Goal: Task Accomplishment & Management: Complete application form

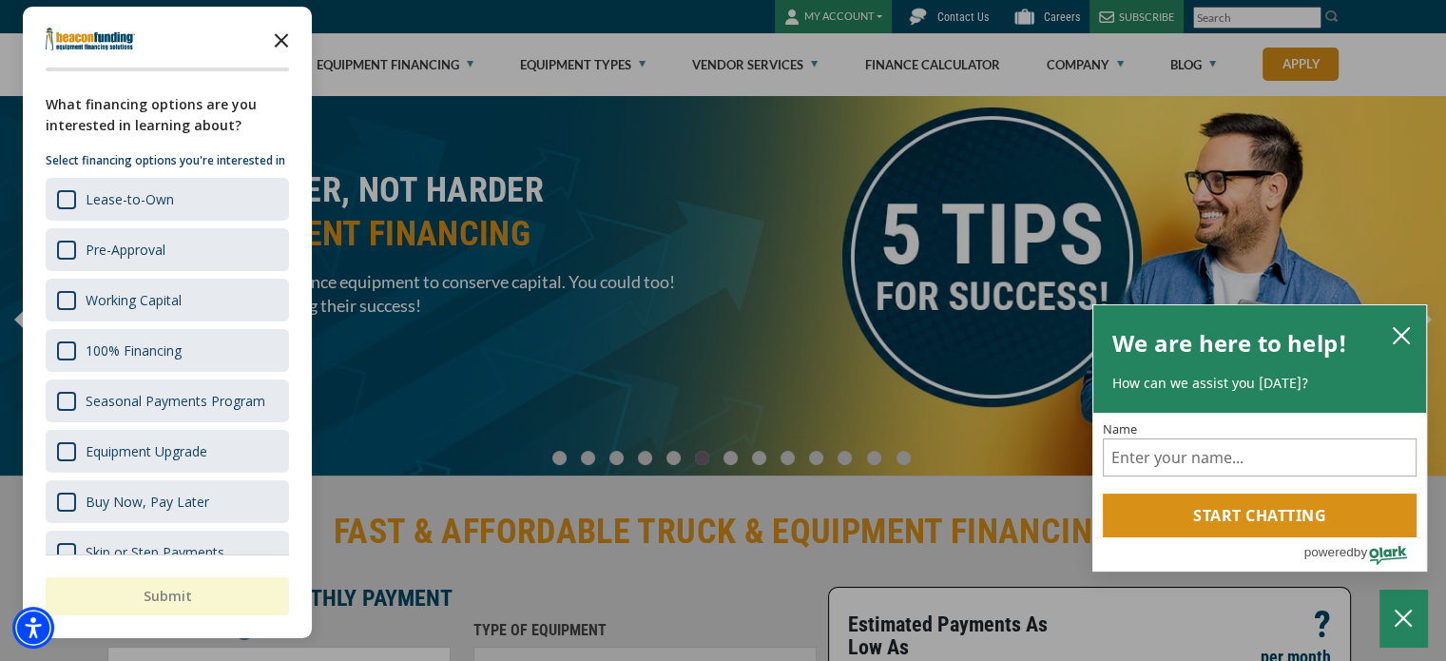
click at [281, 34] on icon "Close the survey" at bounding box center [281, 39] width 38 height 38
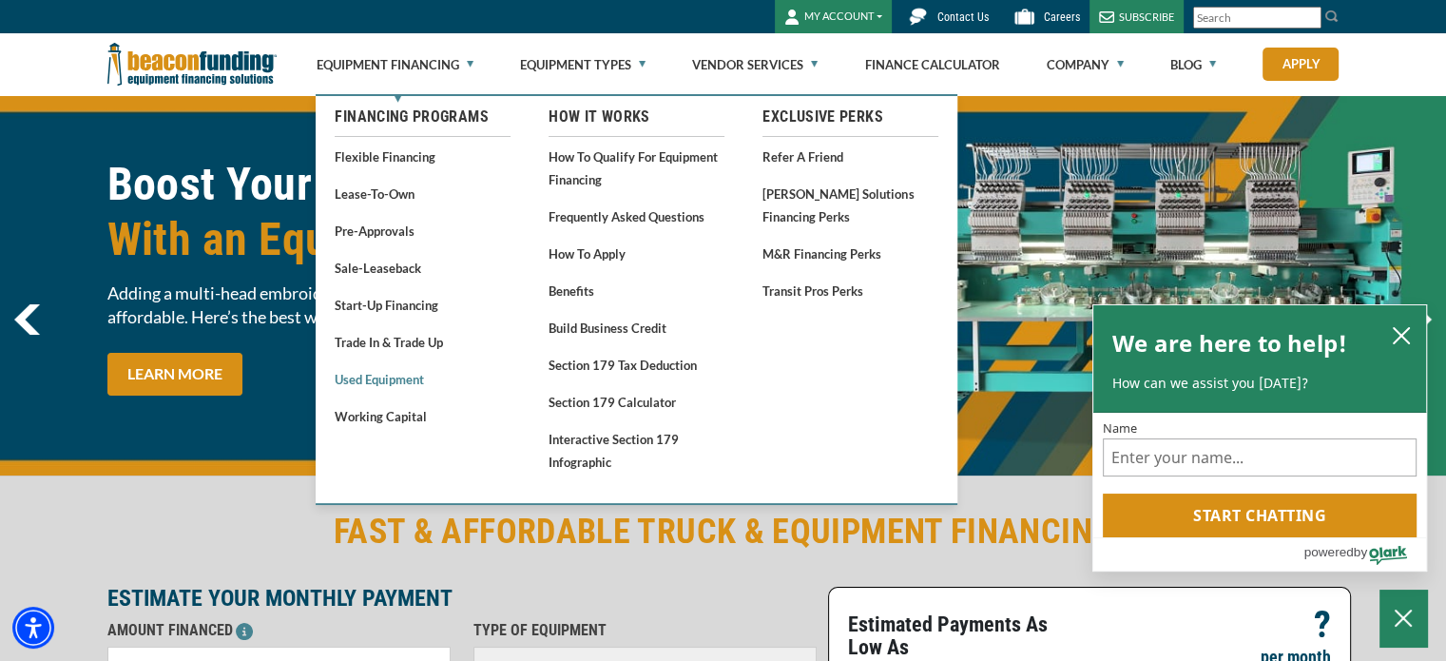
click at [412, 381] on link "Used Equipment" at bounding box center [423, 379] width 176 height 24
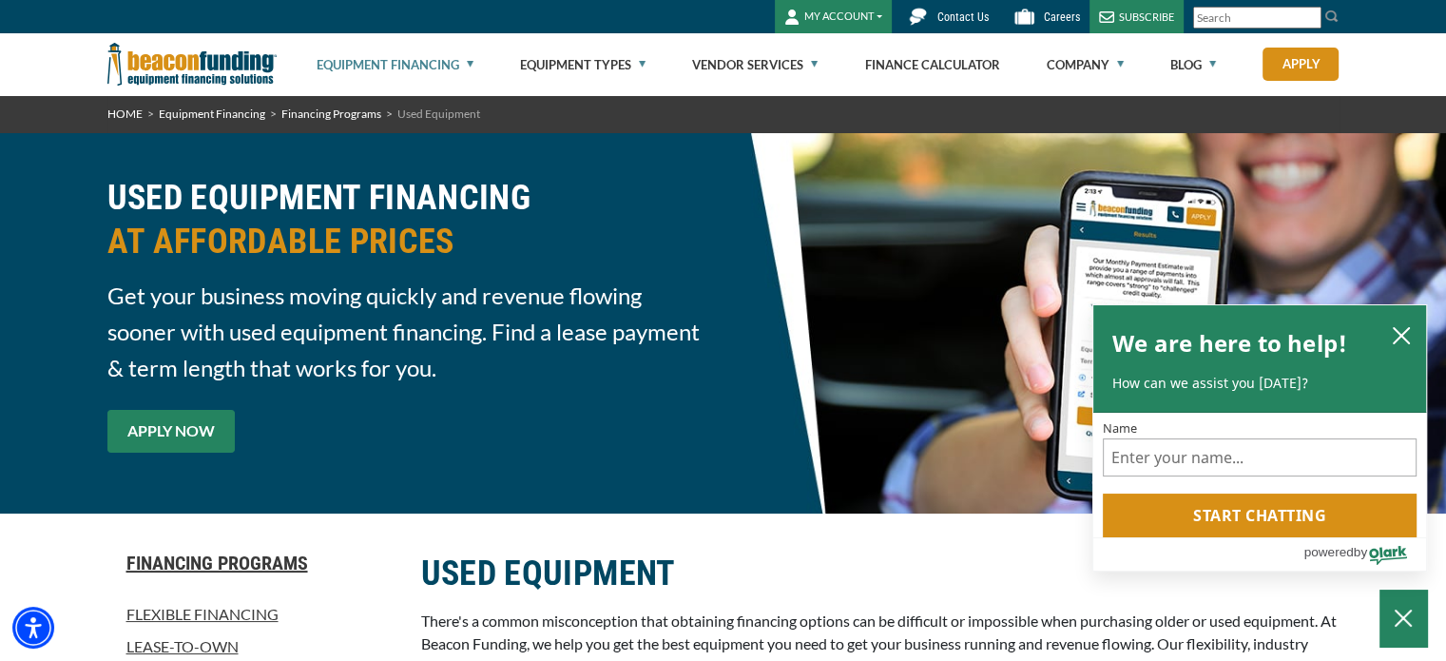
click at [186, 428] on link "APPLY NOW" at bounding box center [170, 431] width 127 height 43
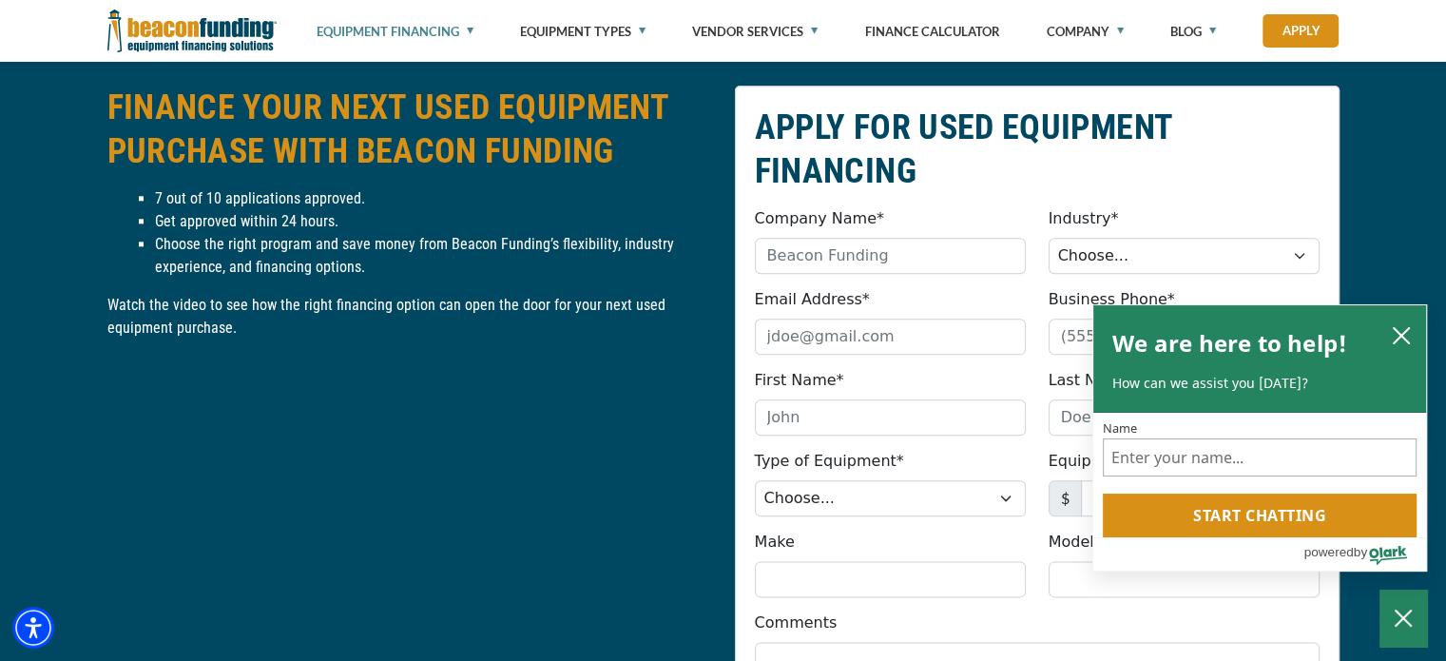
scroll to position [2161, 0]
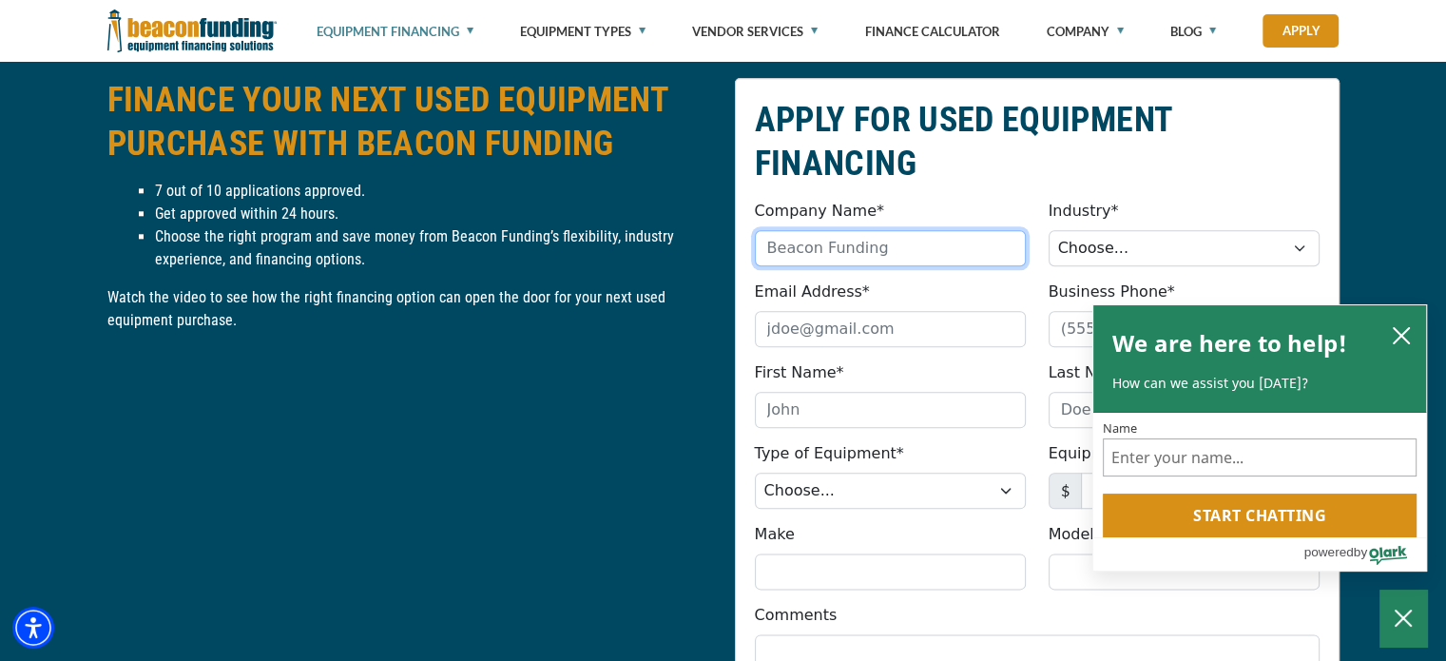
click at [821, 252] on input "Company Name*" at bounding box center [890, 248] width 271 height 36
click at [1394, 335] on icon "close chatbox" at bounding box center [1401, 335] width 19 height 19
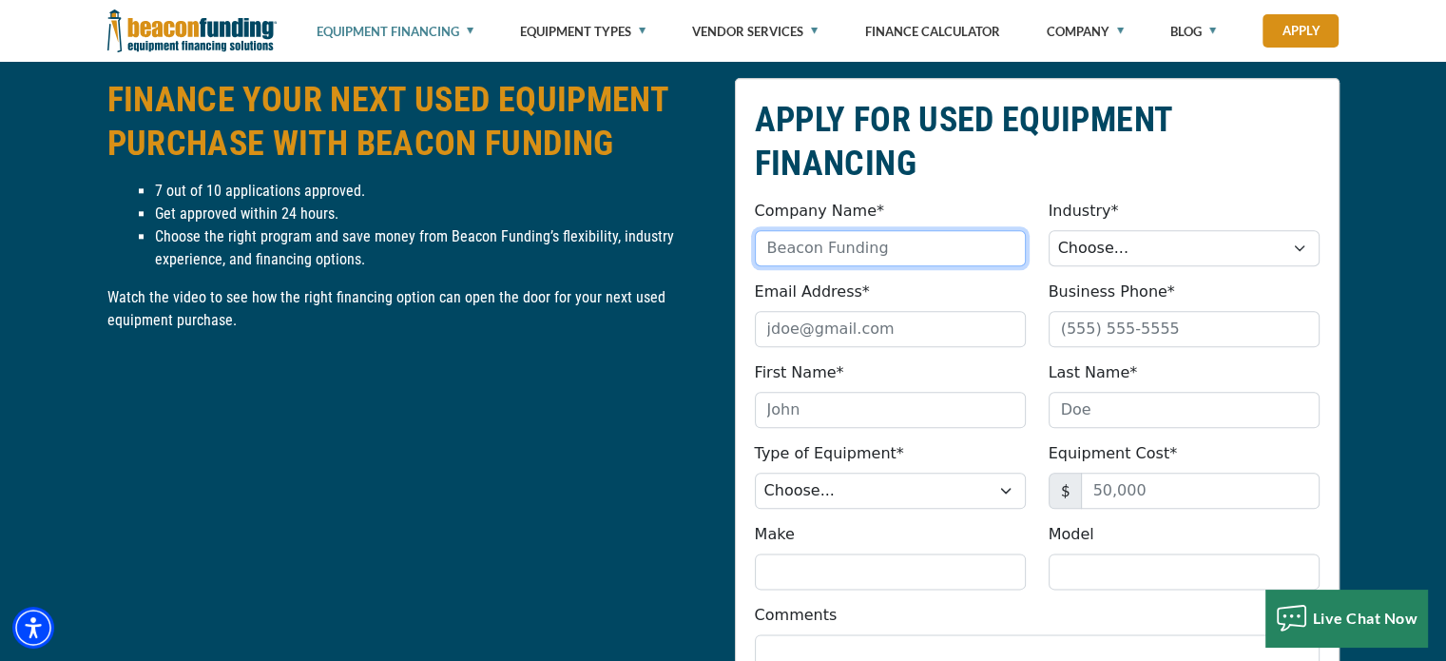
click at [798, 255] on input "Company Name*" at bounding box center [890, 248] width 271 height 36
type input "Quan's Automotive LLC"
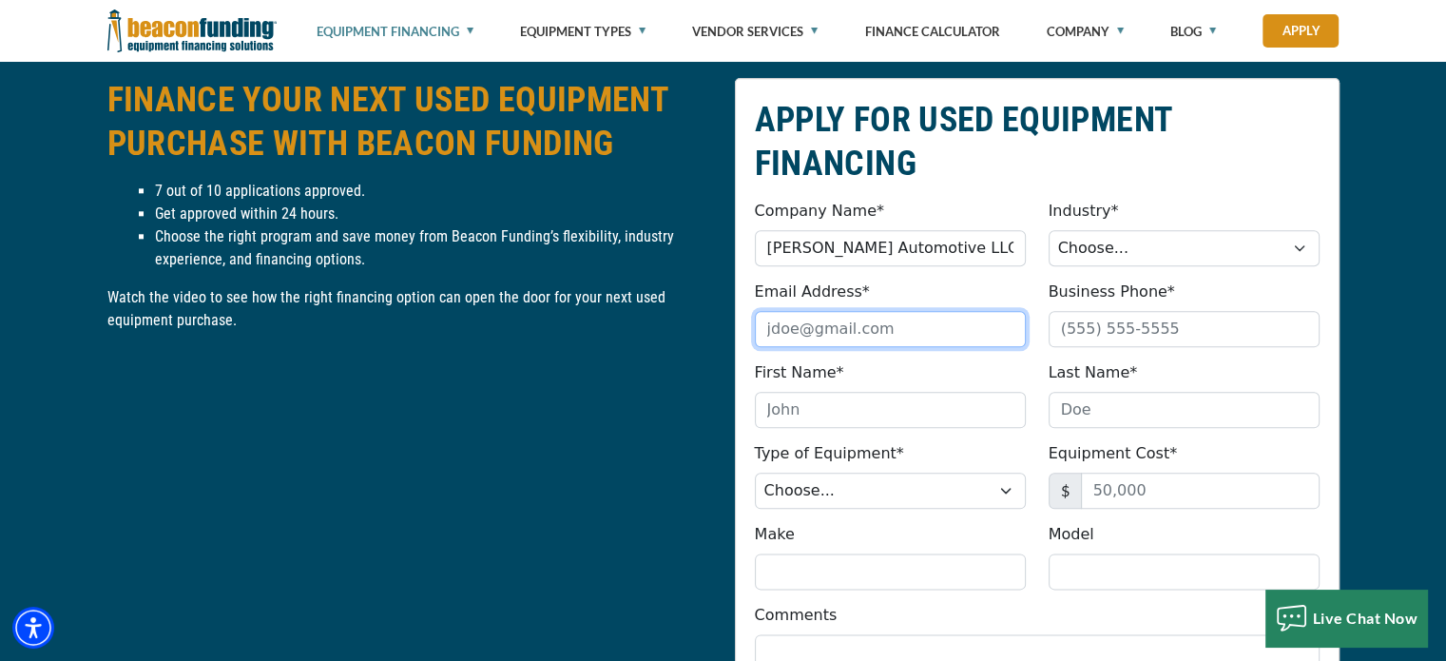
type input "nwintermyers14@gmail.com"
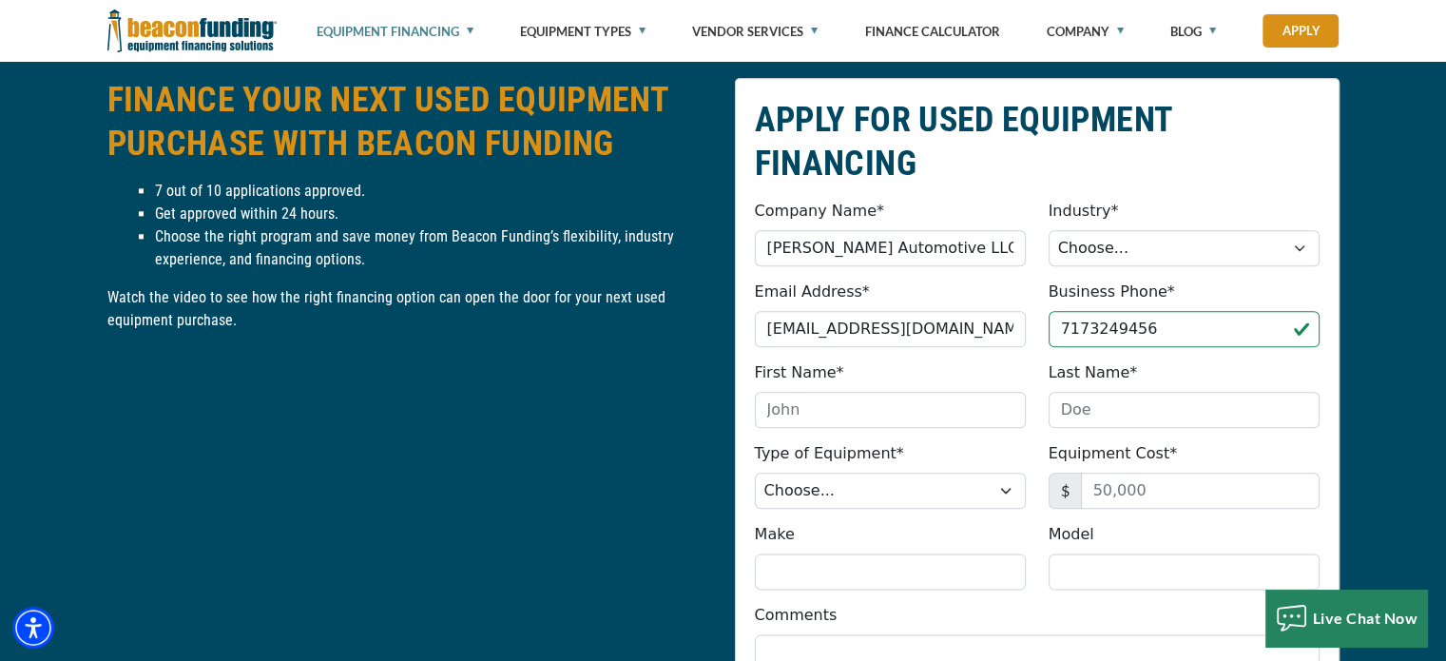
type input "(717) 324-9456"
click at [1109, 255] on select "Choose... Towing Landscape/Hardscape Decorated Apparel Septic Light Constructio…" at bounding box center [1184, 248] width 271 height 36
select select "1"
click at [1049, 230] on select "Choose... Towing Landscape/Hardscape Decorated Apparel Septic Light Constructio…" at bounding box center [1184, 248] width 271 height 36
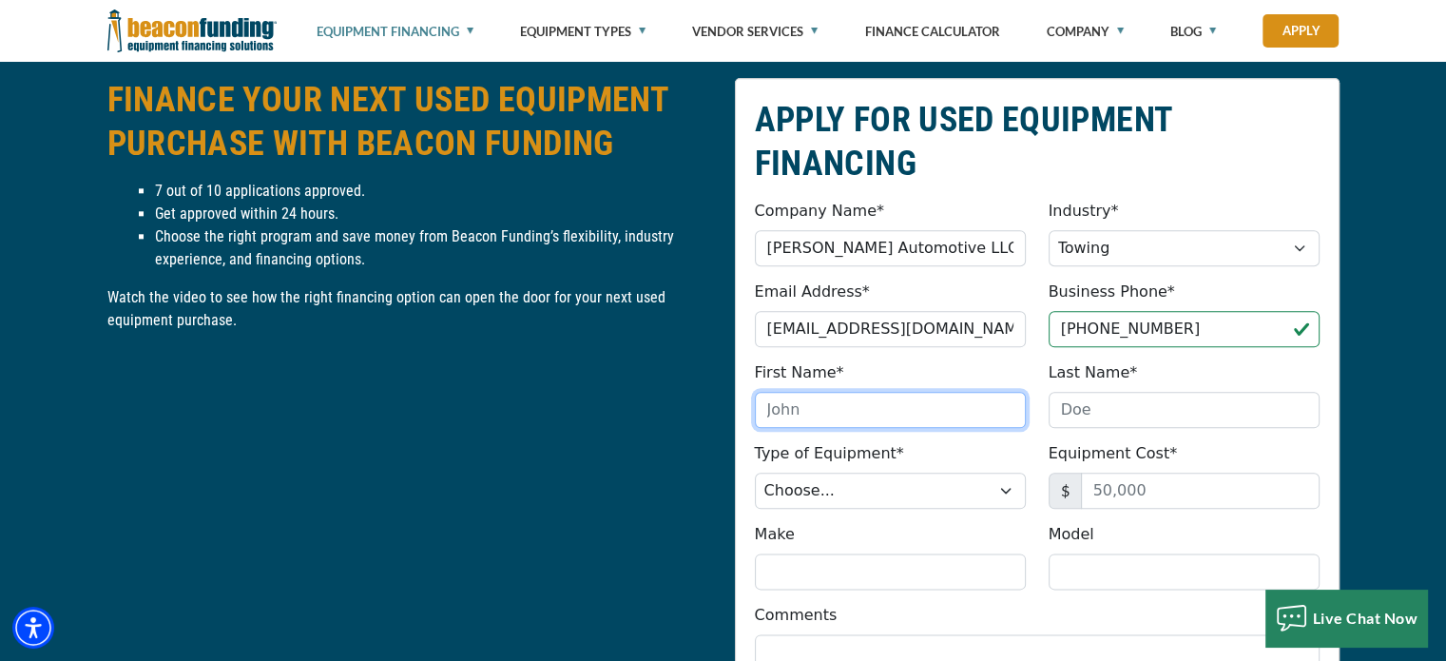
click at [888, 420] on input "First Name*" at bounding box center [890, 410] width 271 height 36
type input "Naquan"
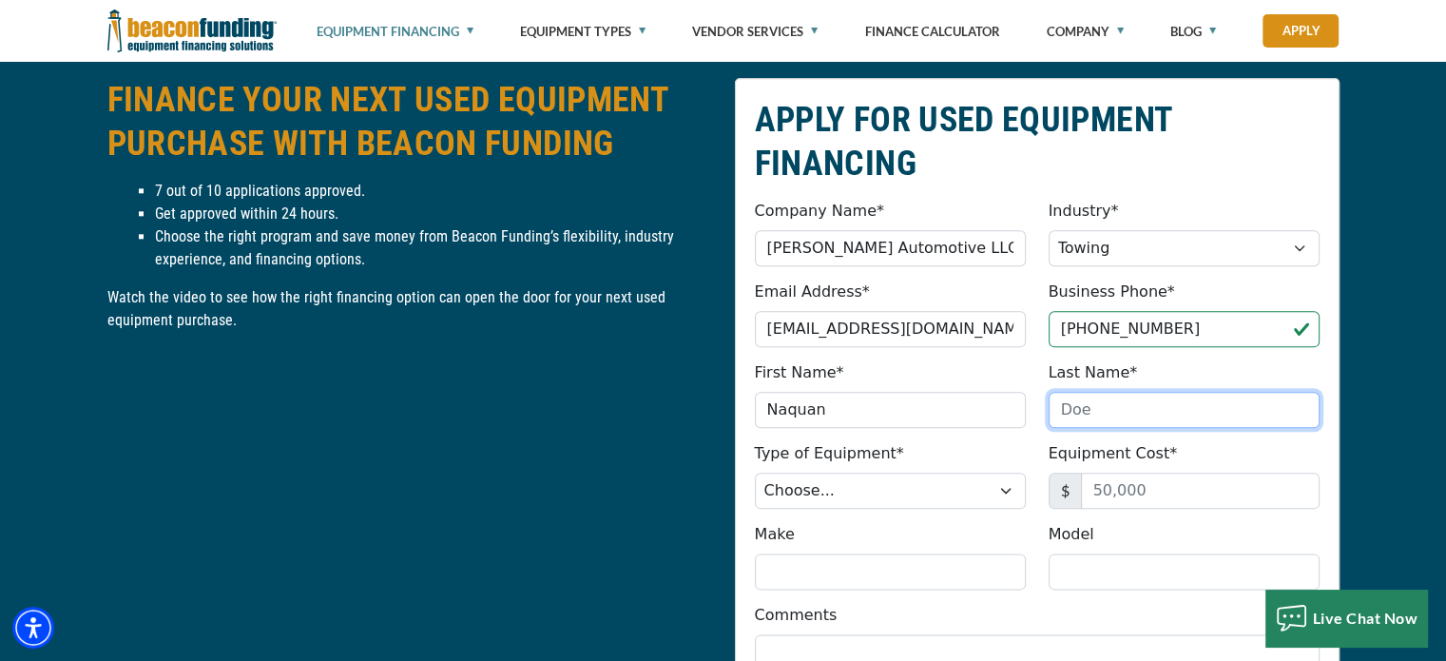
type input "Wintermyers"
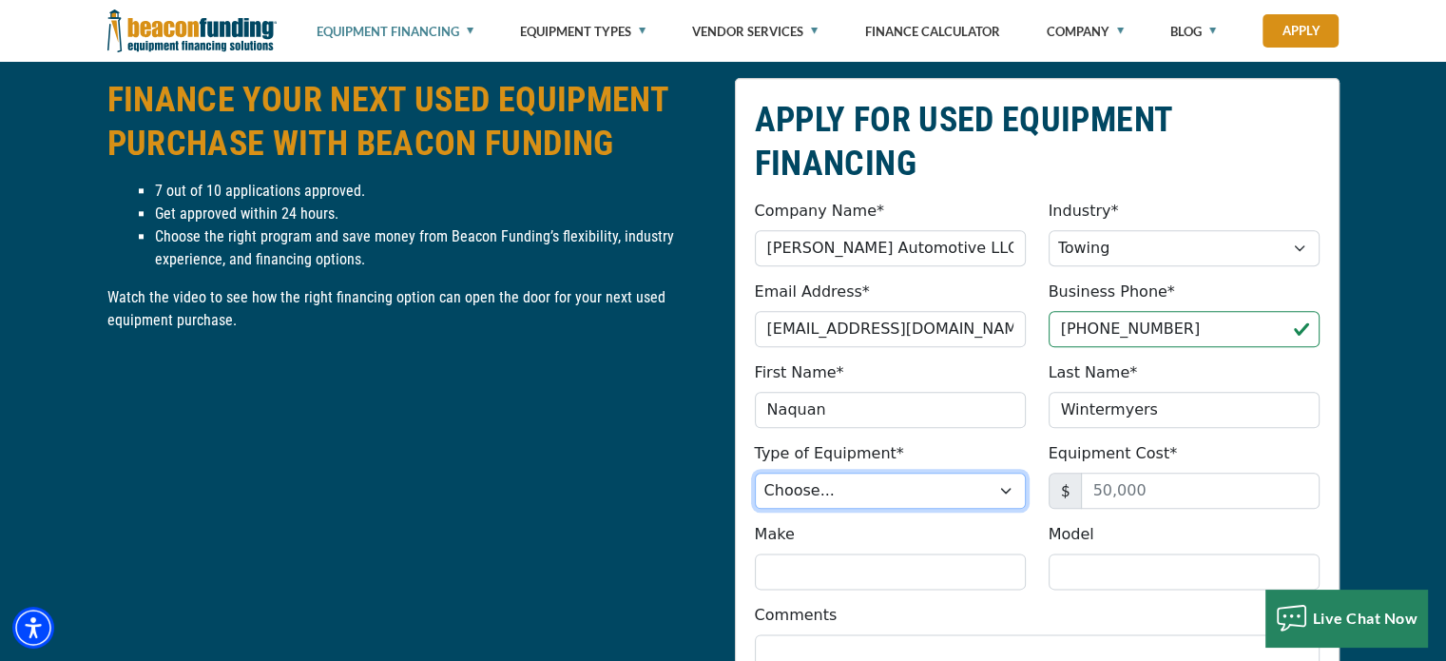
click at [894, 495] on select "Choose... Backhoe Boom/Bucket Truck Chipper Commercial Mower Crane DTG/DTF Prin…" at bounding box center [890, 491] width 271 height 36
select select "5"
click at [755, 473] on select "Choose... Backhoe Boom/Bucket Truck Chipper Commercial Mower Crane DTG/DTF Prin…" at bounding box center [890, 491] width 271 height 36
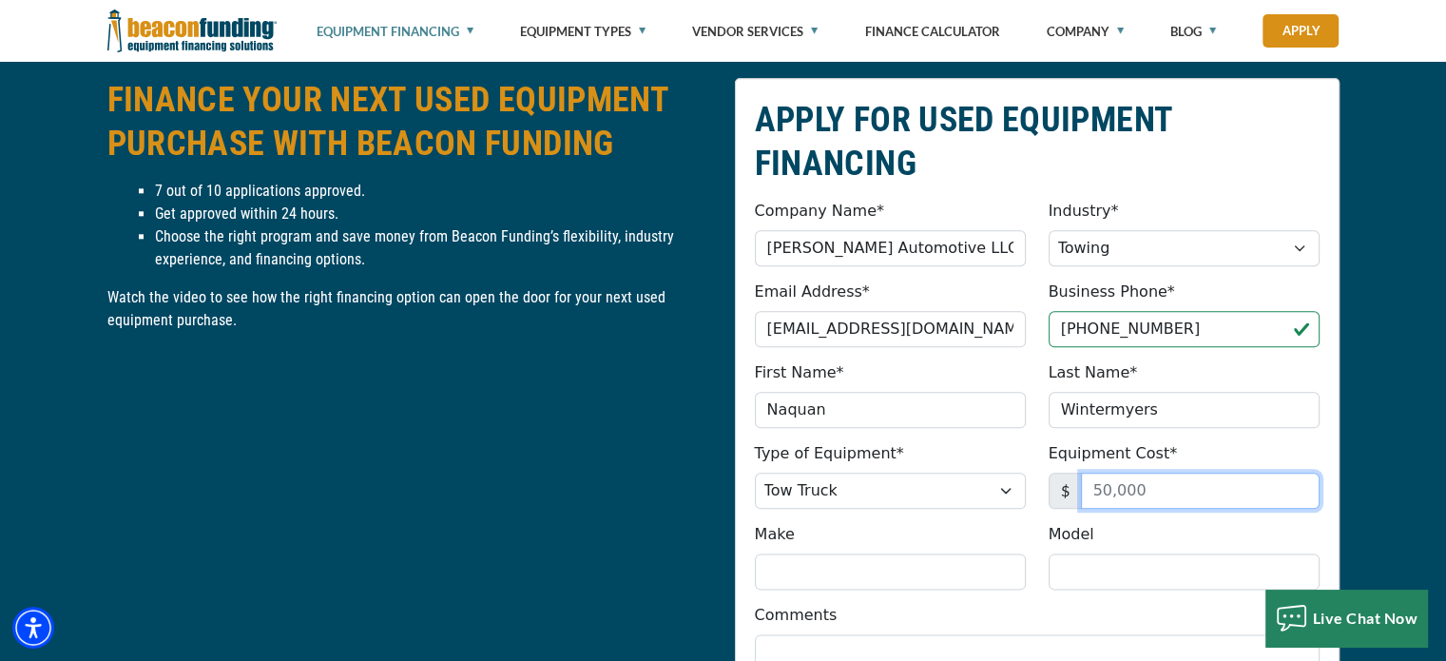
click at [1116, 493] on input "Equipment Cost*" at bounding box center [1200, 491] width 239 height 36
type input "45,000"
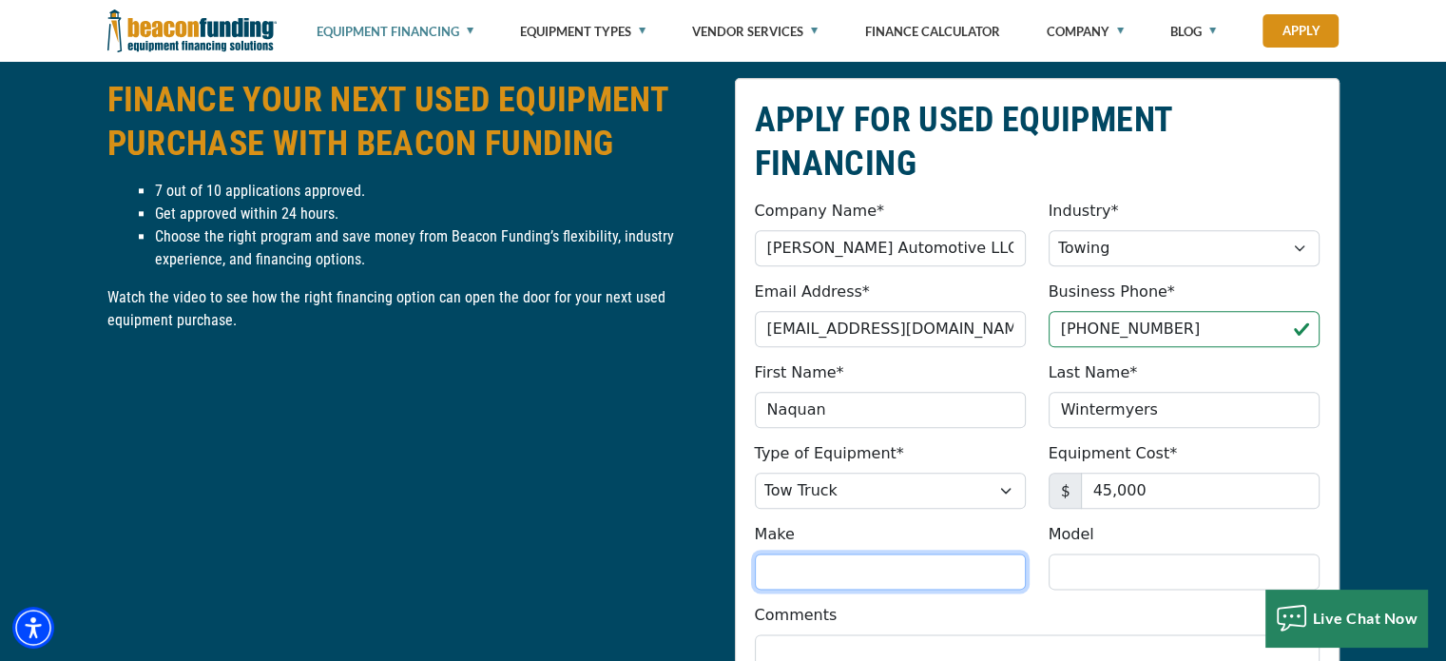
click at [810, 576] on input "Make" at bounding box center [890, 571] width 271 height 36
type input "2015"
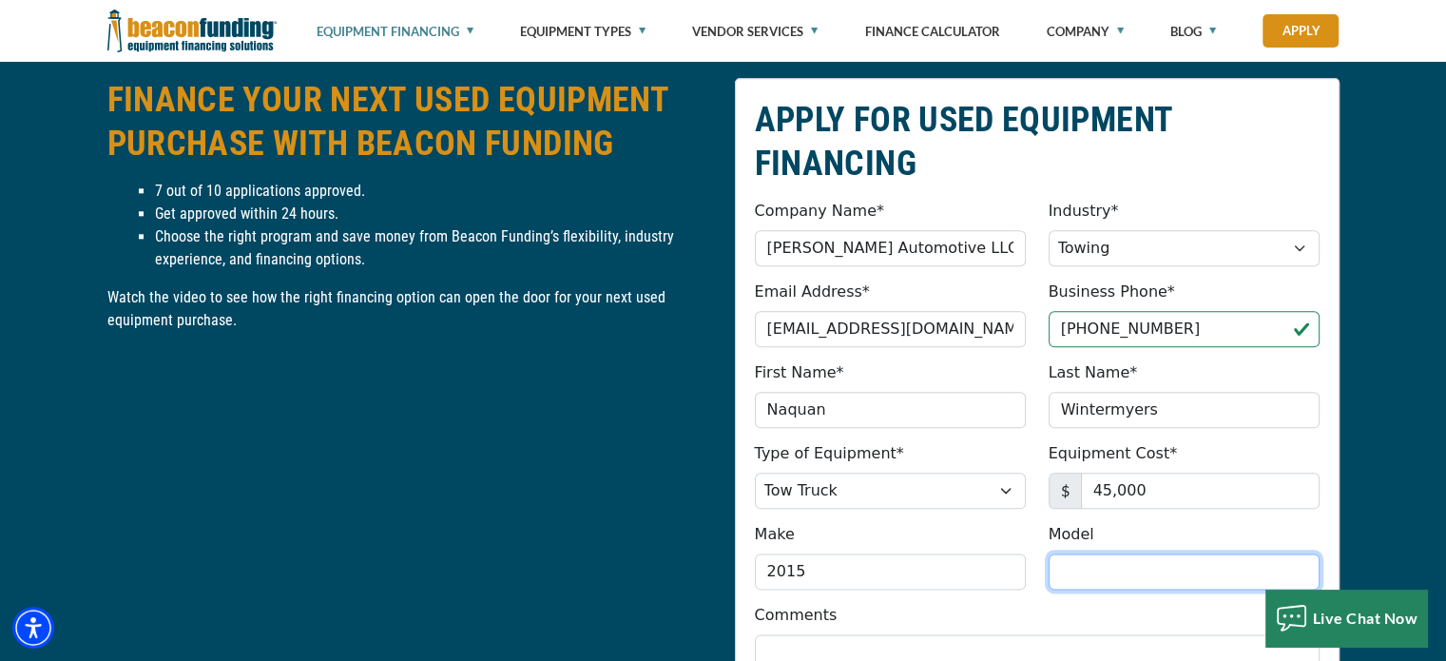
click at [1083, 571] on input "Model" at bounding box center [1184, 571] width 271 height 36
type input "freightliner m2"
click at [1324, 505] on fieldset "APPLY FOR USED EQUIPMENT FINANCING Company Name* Quan's Automotive LLC Please p…" at bounding box center [1037, 519] width 605 height 883
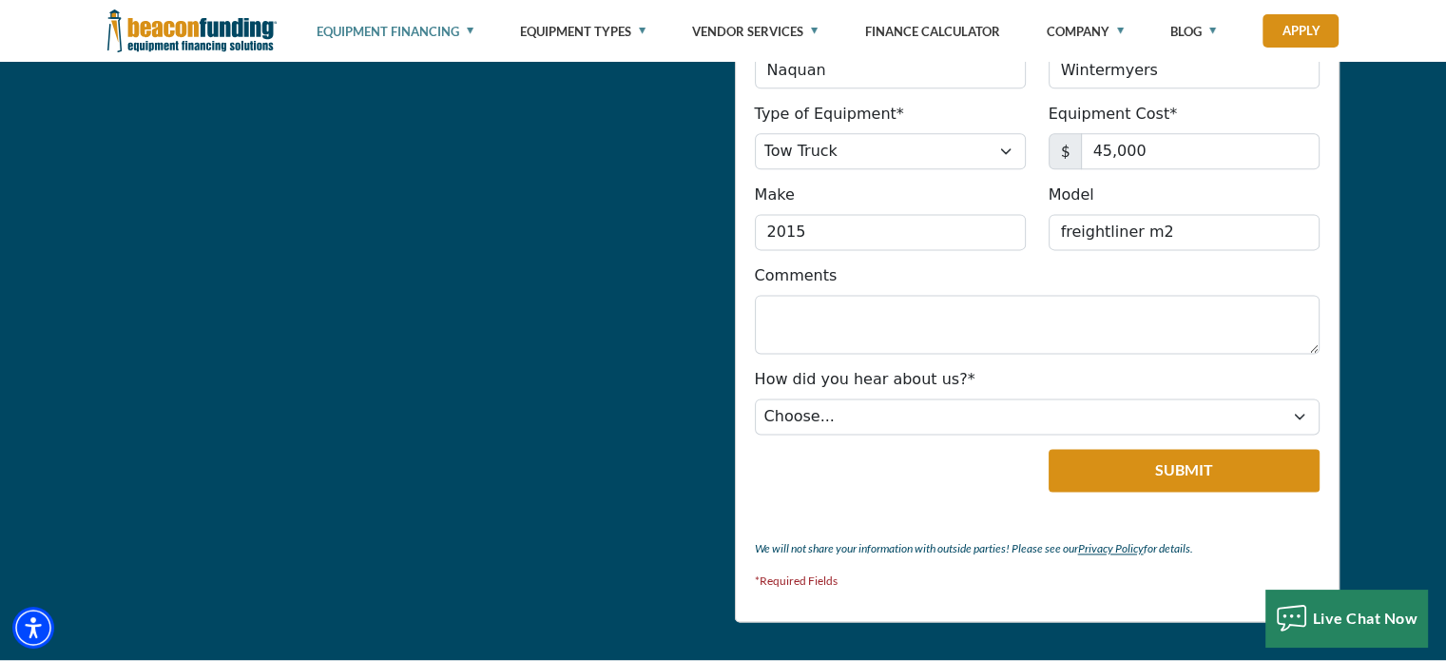
scroll to position [2503, 0]
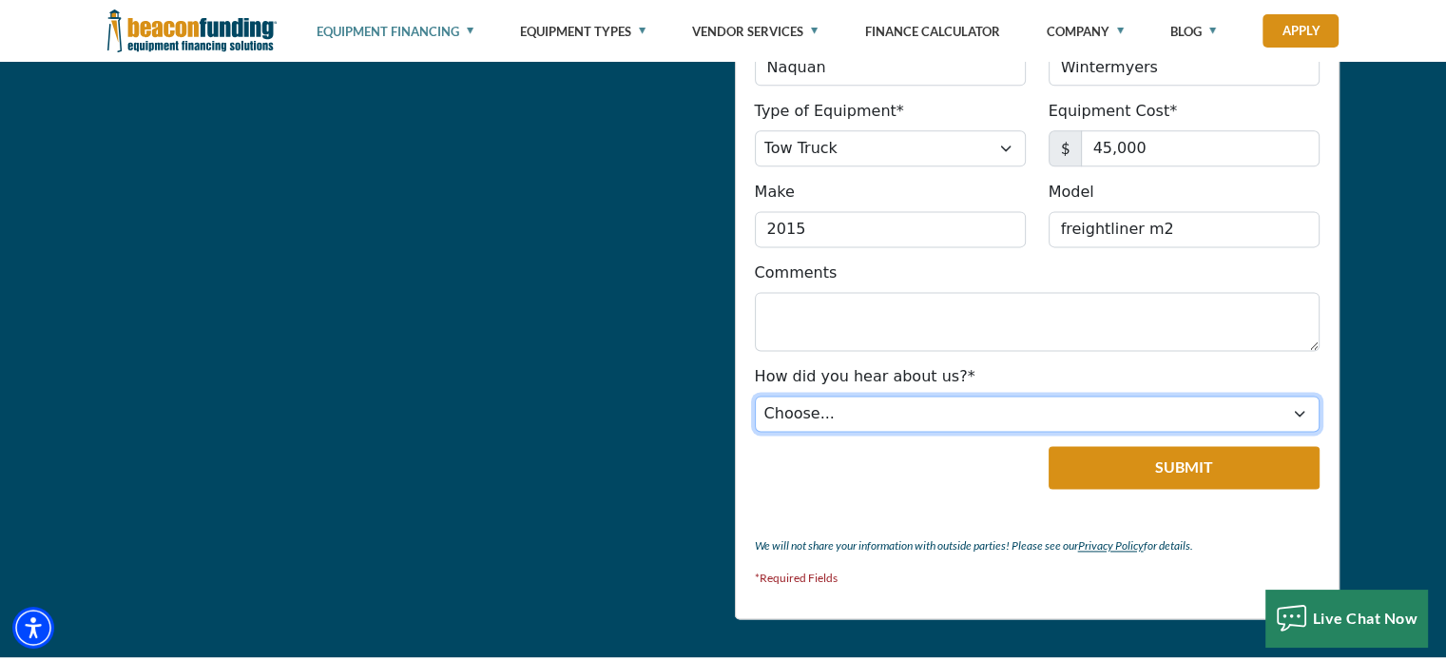
click at [1114, 397] on select "Choose... Internet Search Vendor Referral Word of Mouth Client Referral Email E…" at bounding box center [1037, 414] width 565 height 36
select select "1"
click at [755, 396] on select "Choose... Internet Search Vendor Referral Word of Mouth Client Referral Email E…" at bounding box center [1037, 414] width 565 height 36
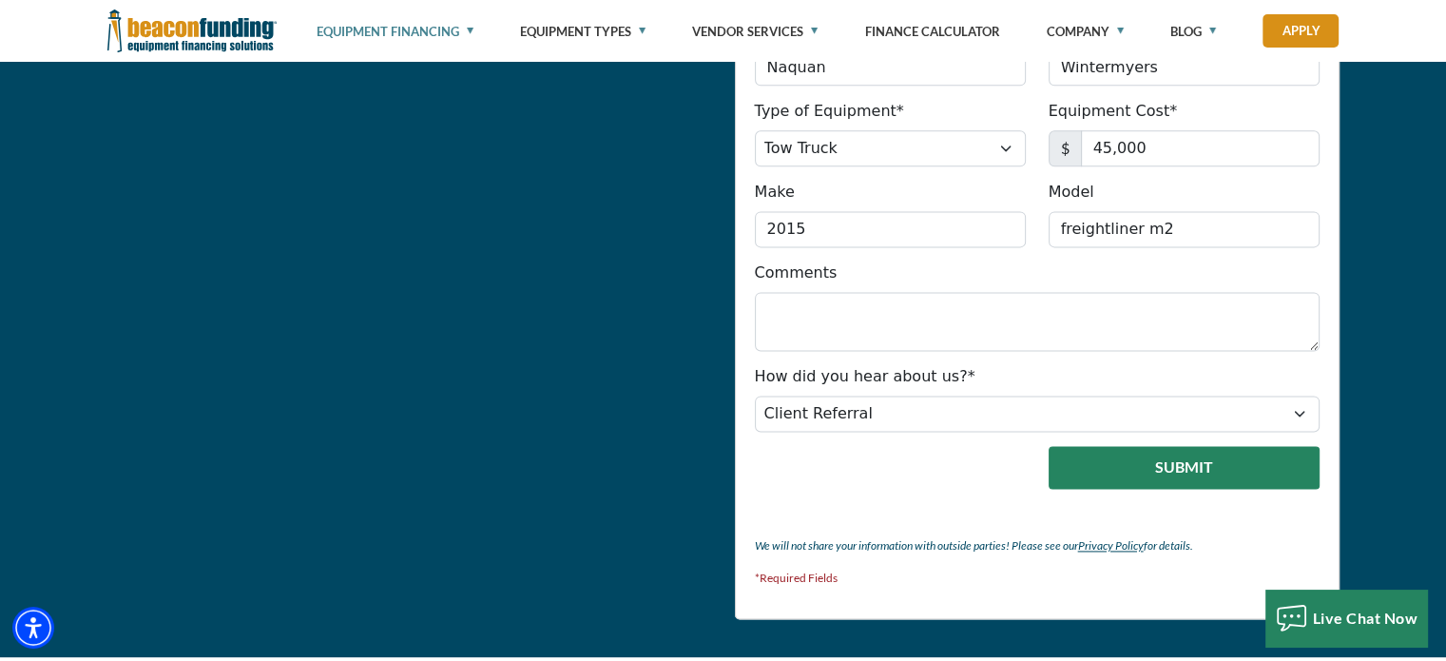
click at [1136, 471] on button "Submit" at bounding box center [1184, 467] width 271 height 43
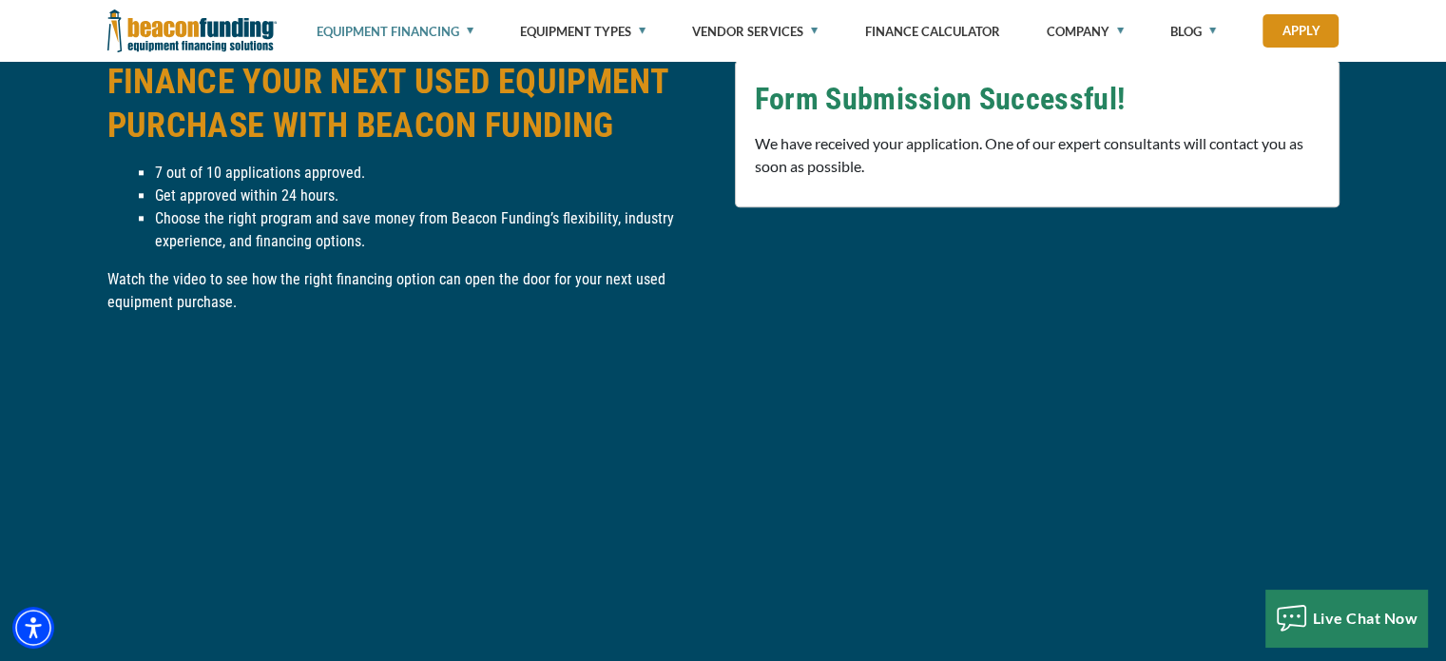
scroll to position [2161, 0]
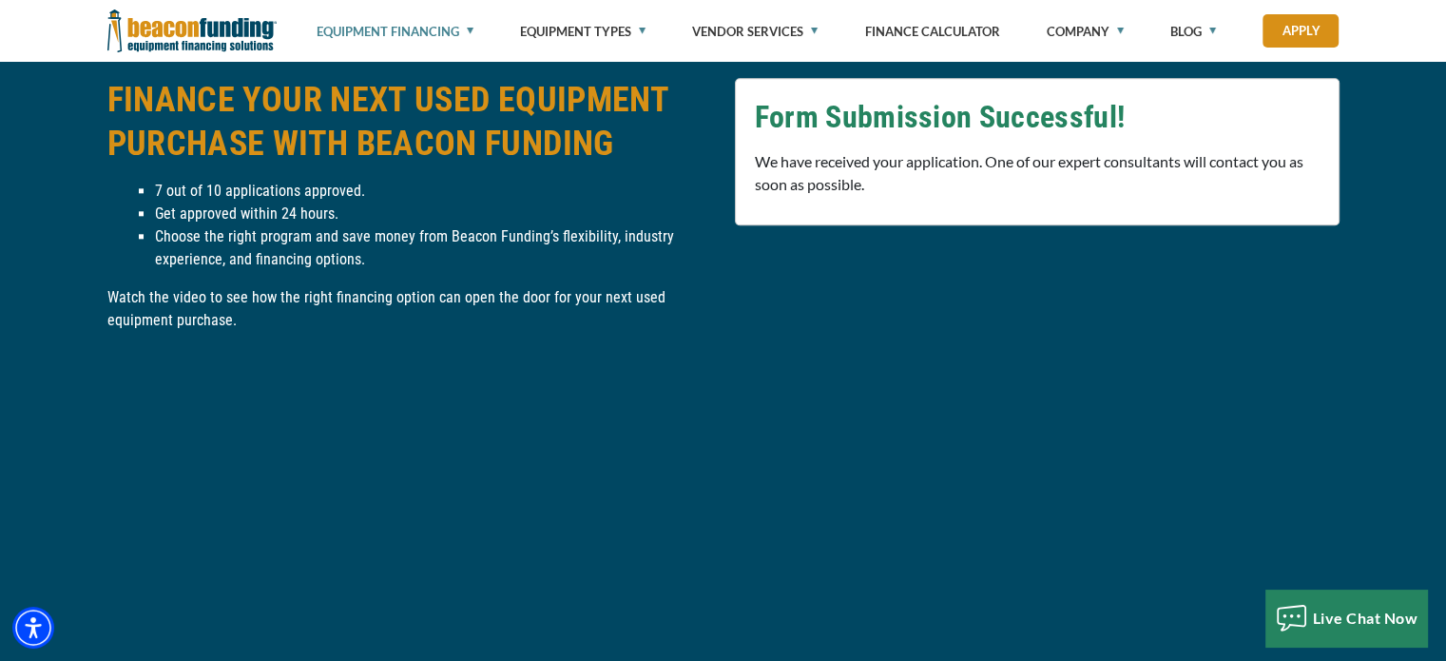
click at [725, 160] on div "APPLY FOR USED EQUIPMENT FINANCING Company Name* Quan's Automotive LLC Please p…" at bounding box center [1038, 387] width 628 height 618
